Goal: Task Accomplishment & Management: Use online tool/utility

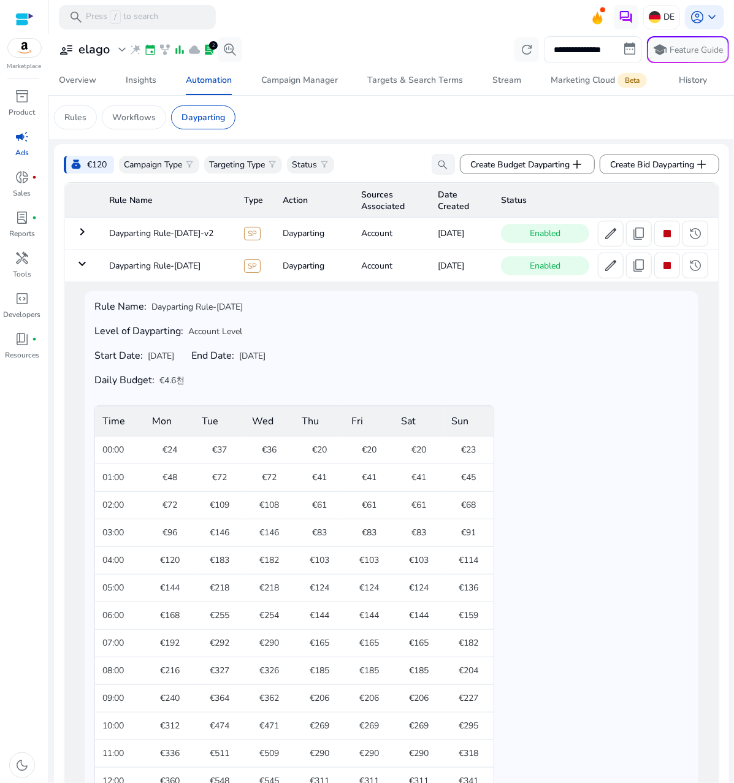
click at [29, 131] on span "campaign" at bounding box center [22, 136] width 15 height 15
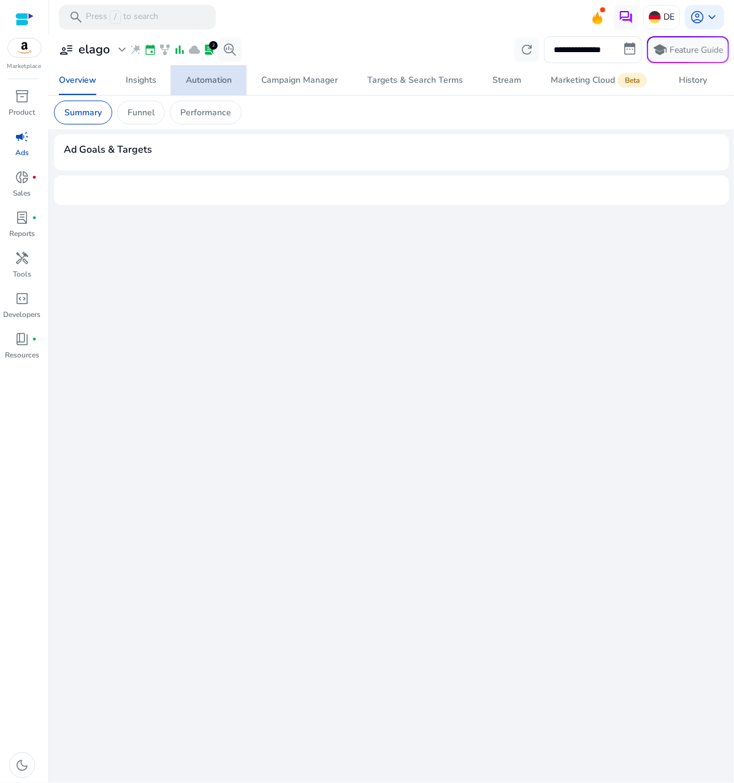
click at [207, 83] on div "Automation" at bounding box center [209, 80] width 46 height 9
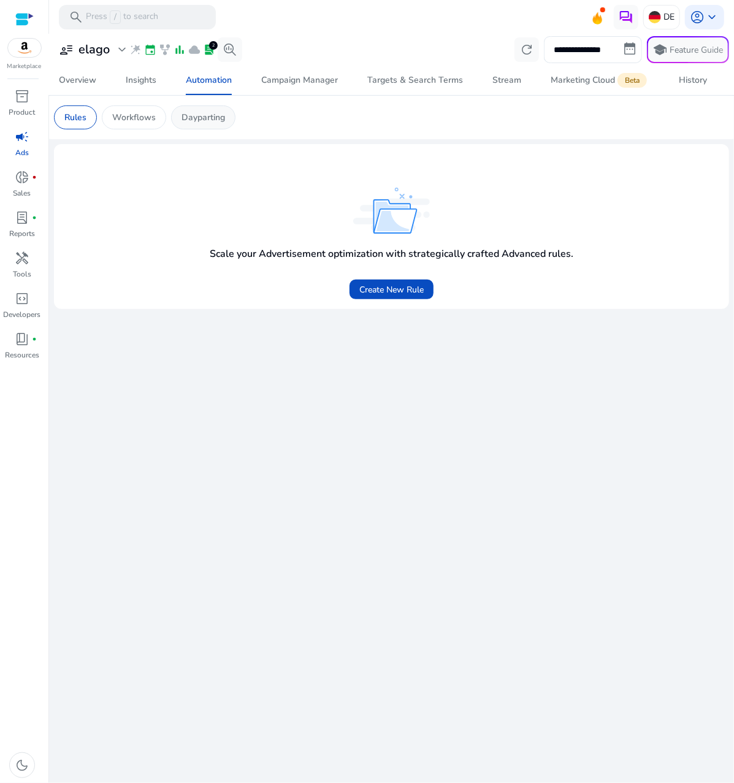
click at [205, 107] on div "Dayparting" at bounding box center [203, 117] width 64 height 24
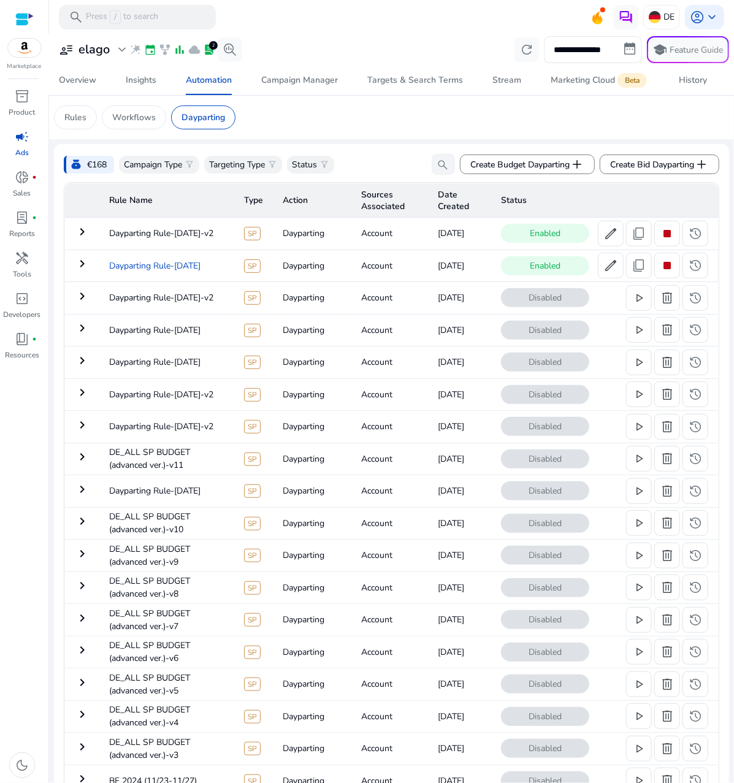
click at [159, 264] on td "Dayparting Rule-[DATE]" at bounding box center [166, 266] width 135 height 32
